Goal: Task Accomplishment & Management: Use online tool/utility

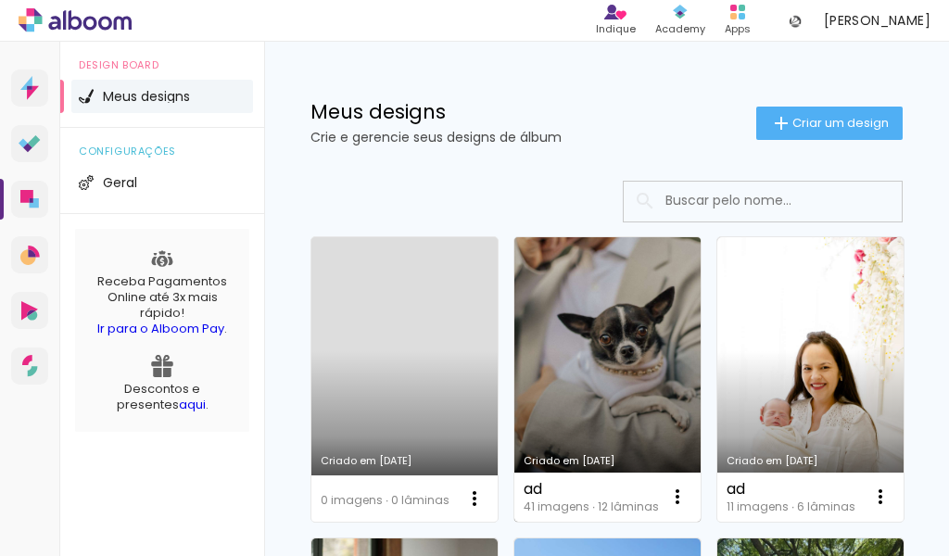
click at [633, 408] on link "Criado em [DATE]" at bounding box center [607, 379] width 186 height 285
